Goal: Task Accomplishment & Management: Complete application form

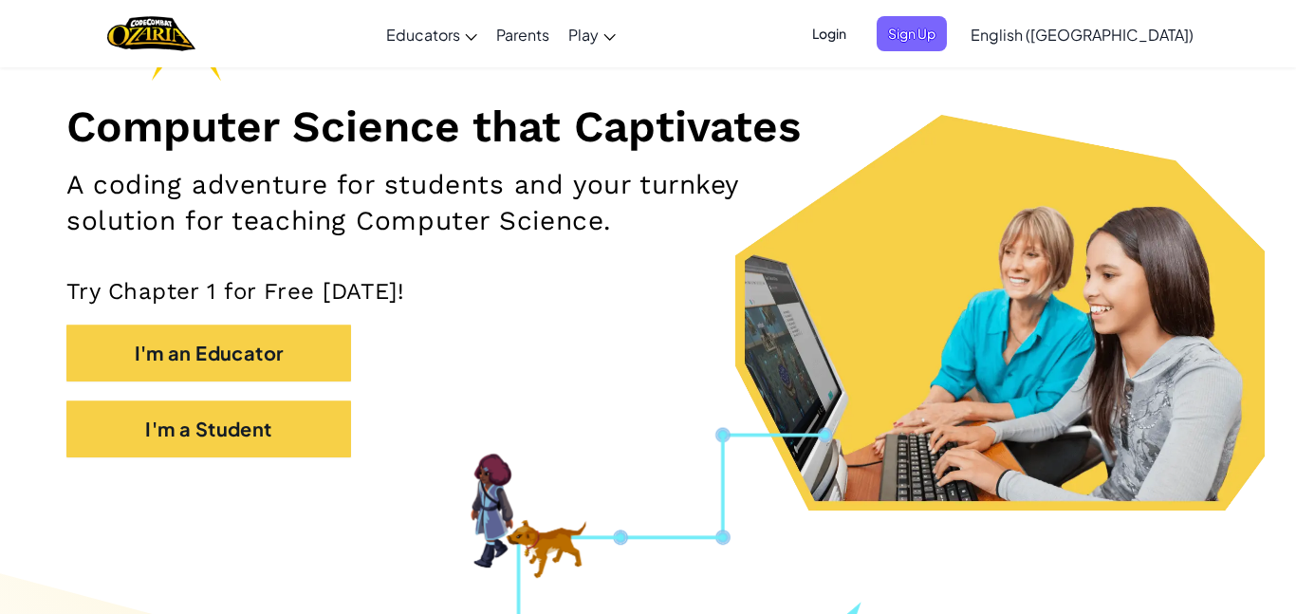
scroll to position [214, 0]
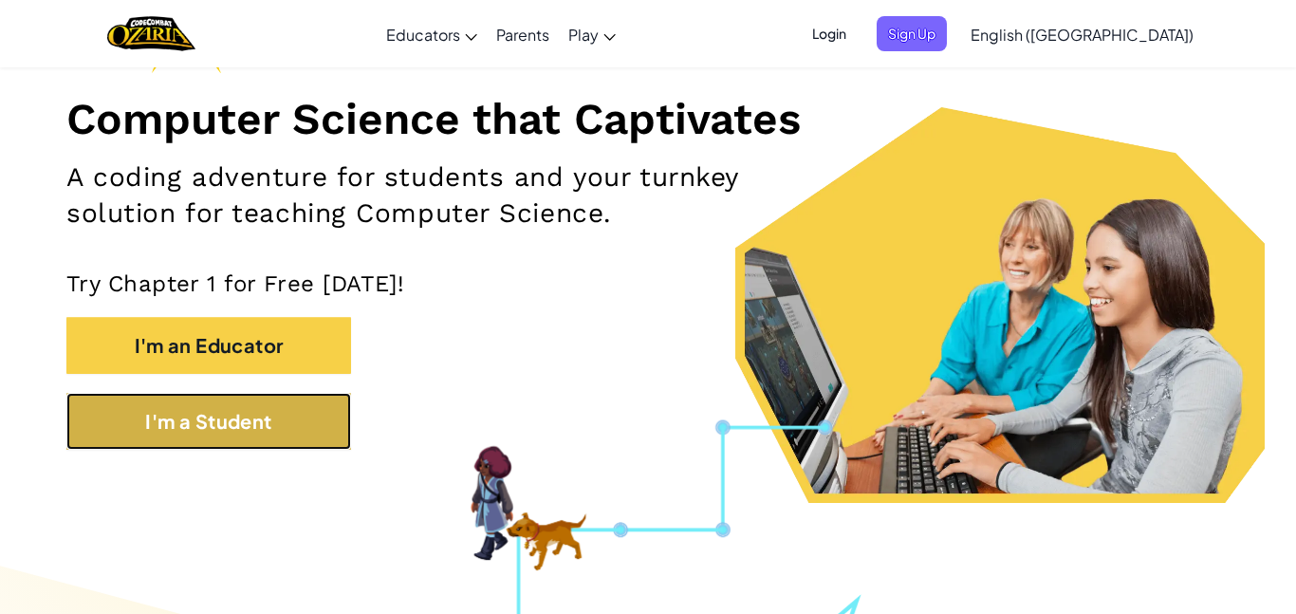
click at [233, 417] on button "I'm a Student" at bounding box center [208, 421] width 285 height 57
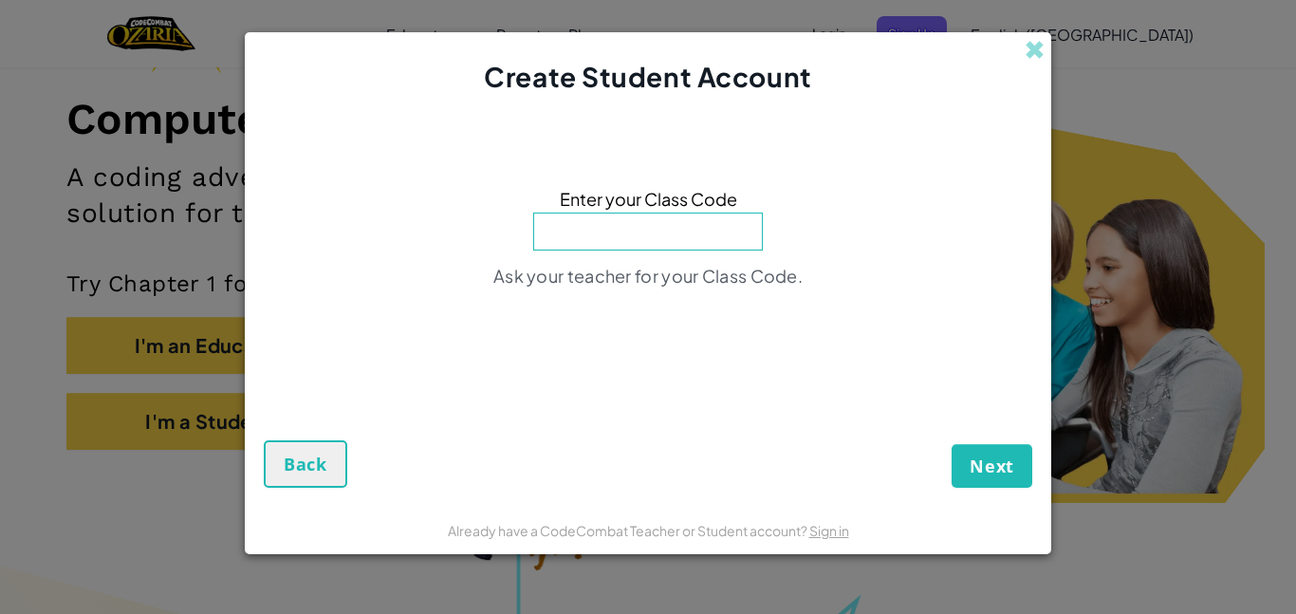
click at [1025, 34] on div "Create Student Account" at bounding box center [648, 64] width 807 height 65
click at [1029, 40] on span at bounding box center [1035, 50] width 20 height 20
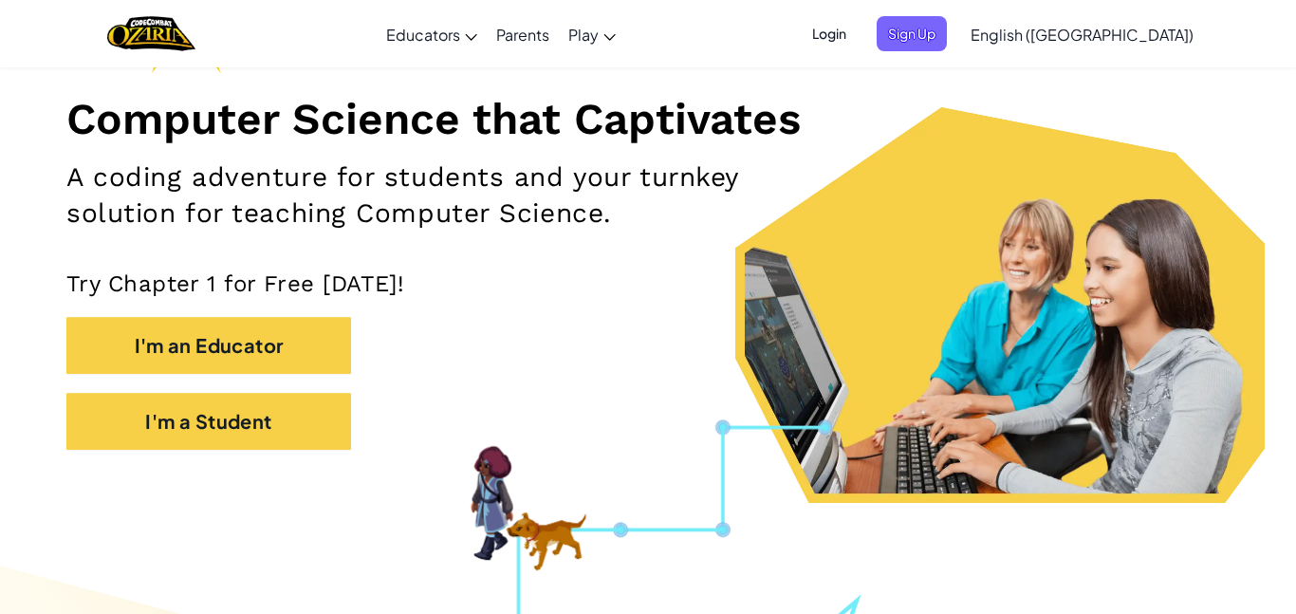
click at [858, 36] on span "Login" at bounding box center [829, 33] width 57 height 35
